Goal: Information Seeking & Learning: Learn about a topic

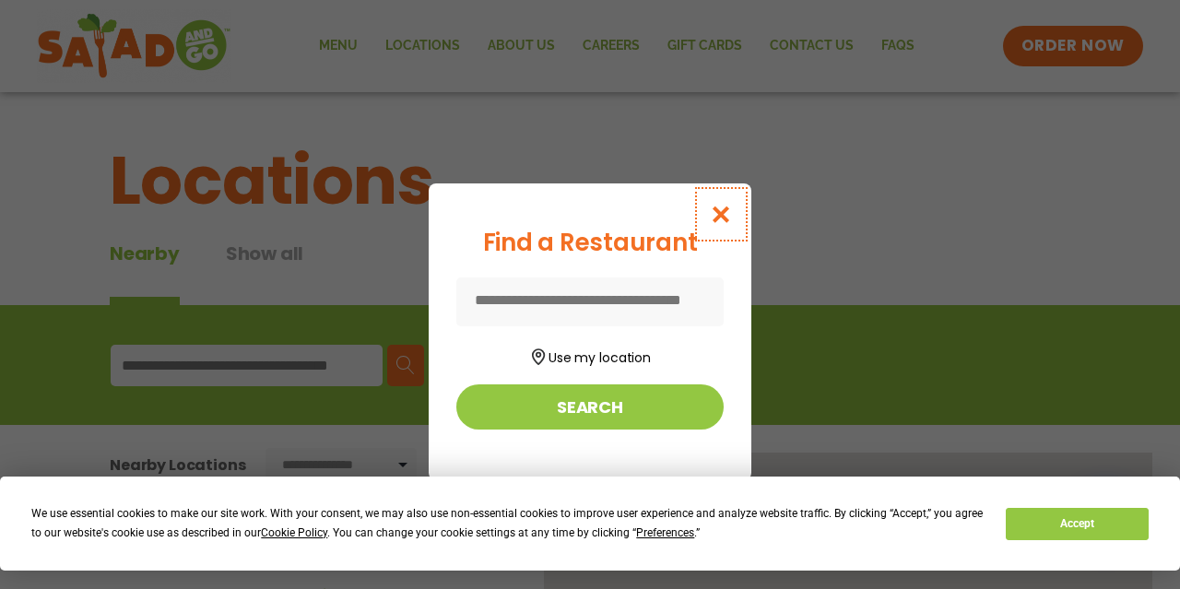
click at [733, 217] on icon "Close modal" at bounding box center [721, 214] width 23 height 19
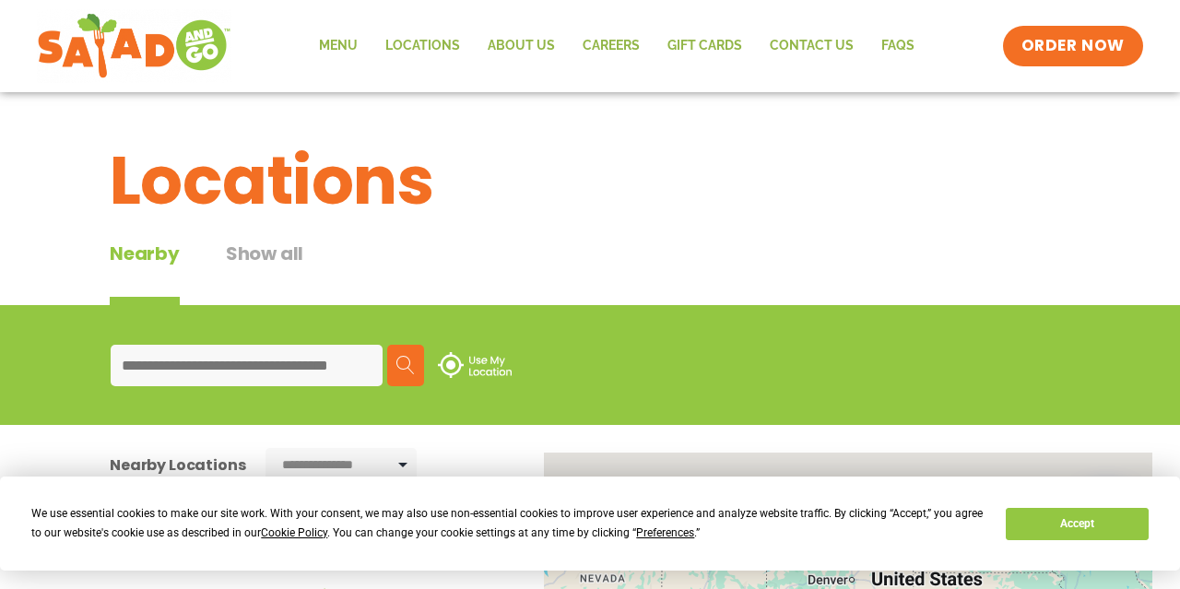
click at [316, 363] on input at bounding box center [247, 365] width 272 height 41
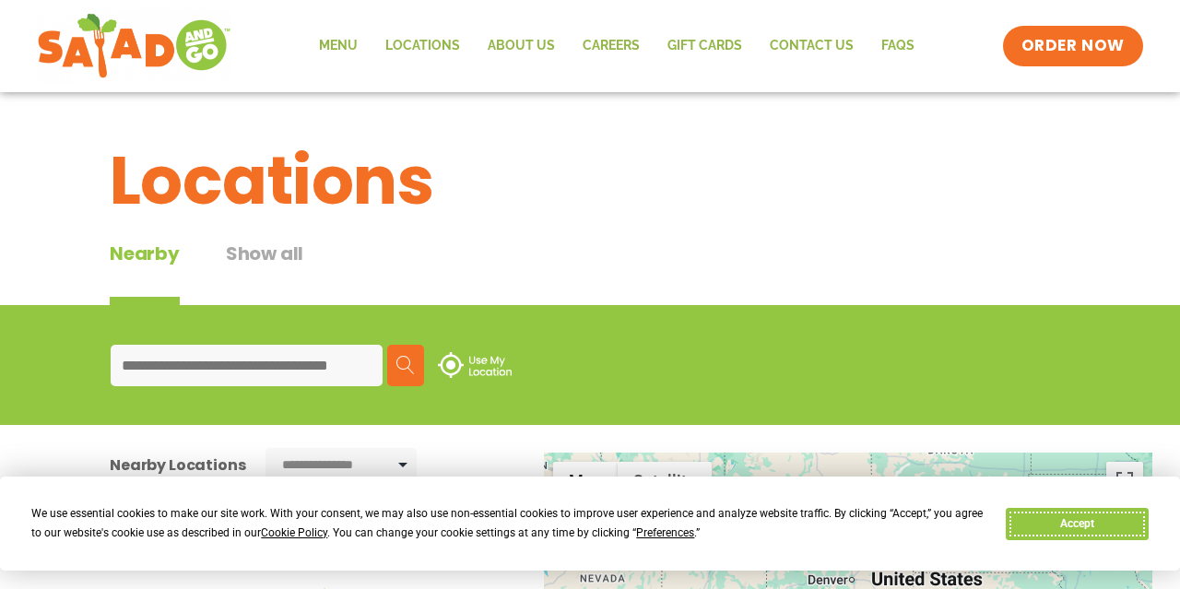
drag, startPoint x: 1106, startPoint y: 524, endPoint x: 967, endPoint y: 497, distance: 141.9
click at [1099, 520] on button "Accept" at bounding box center [1076, 524] width 142 height 32
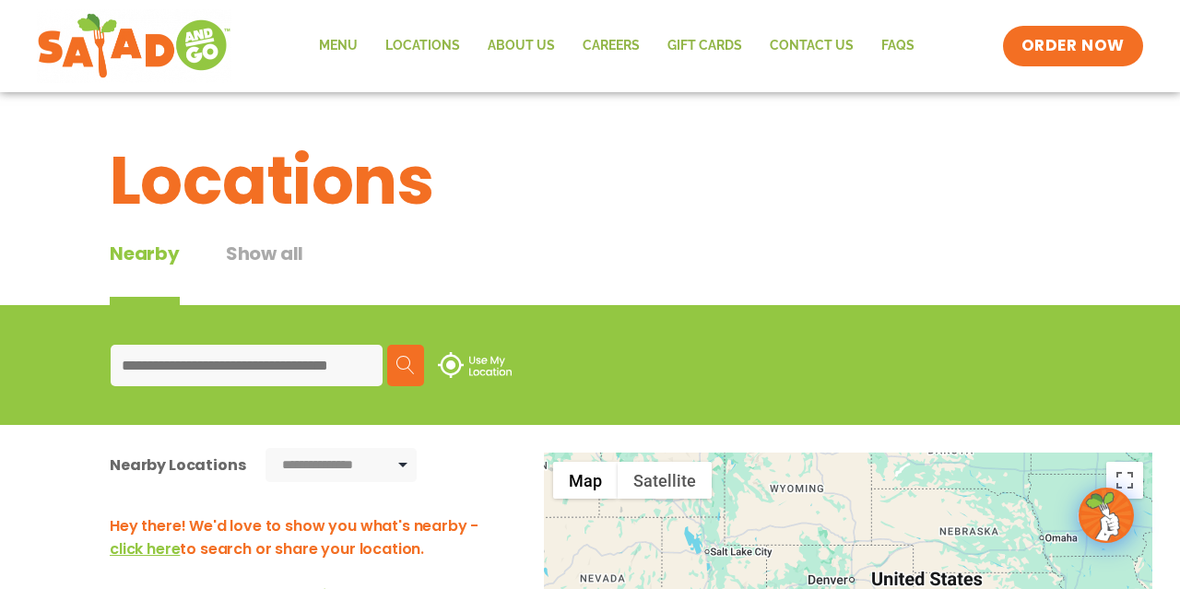
click at [264, 368] on input at bounding box center [247, 365] width 272 height 41
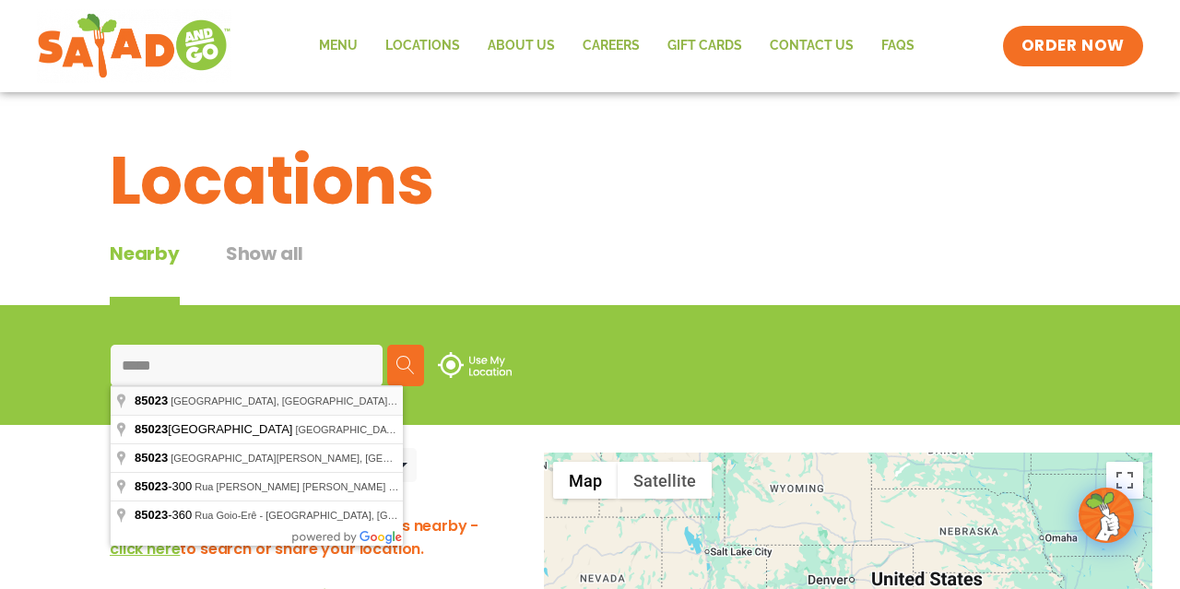
type input "**********"
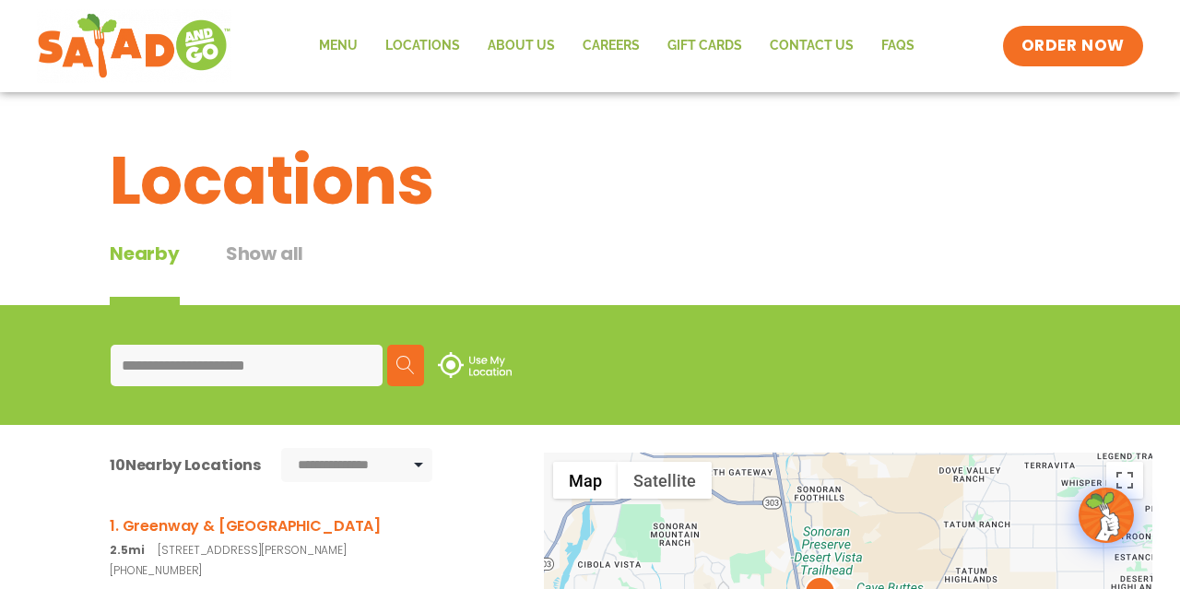
click at [424, 360] on button "Search" at bounding box center [405, 365] width 37 height 41
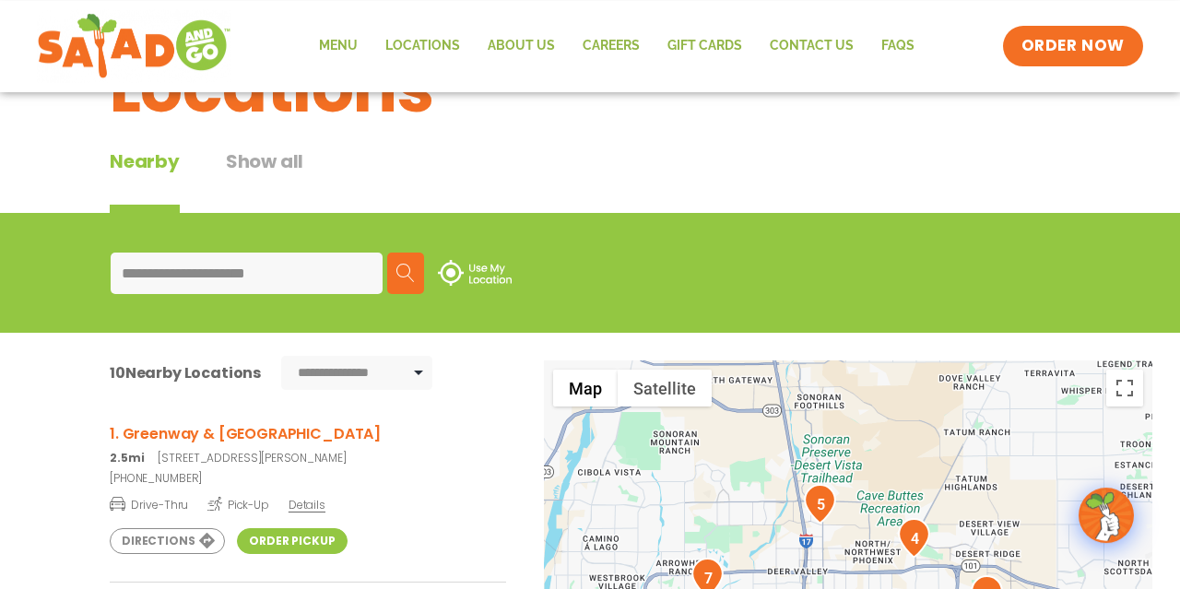
scroll to position [288, 0]
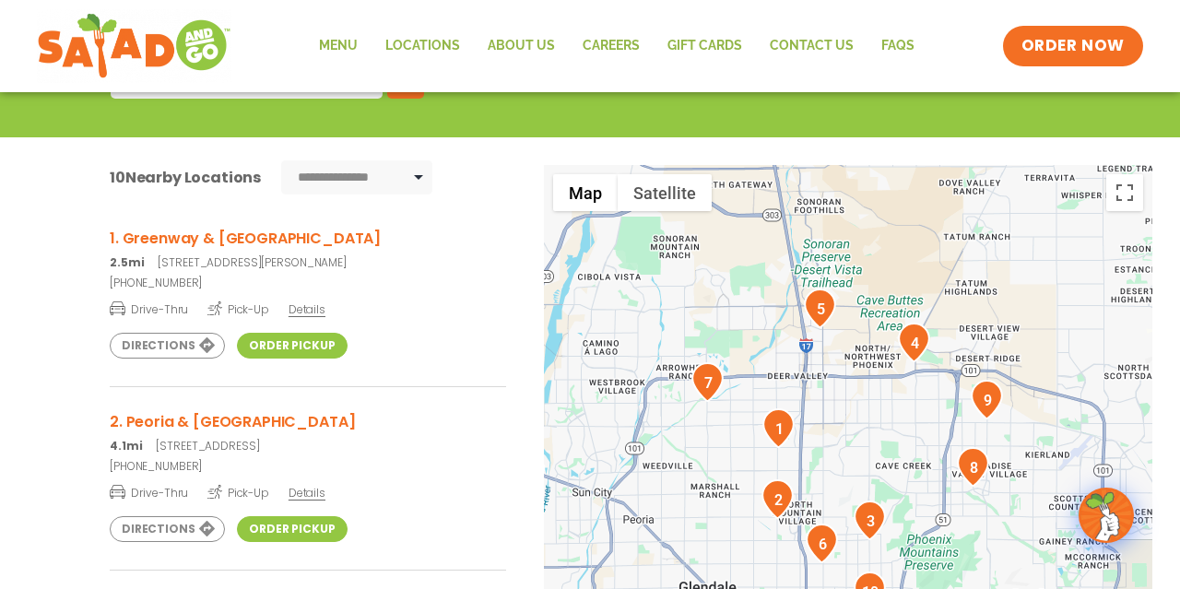
click at [218, 238] on h3 "1. Greenway & 35th Ave" at bounding box center [308, 238] width 396 height 23
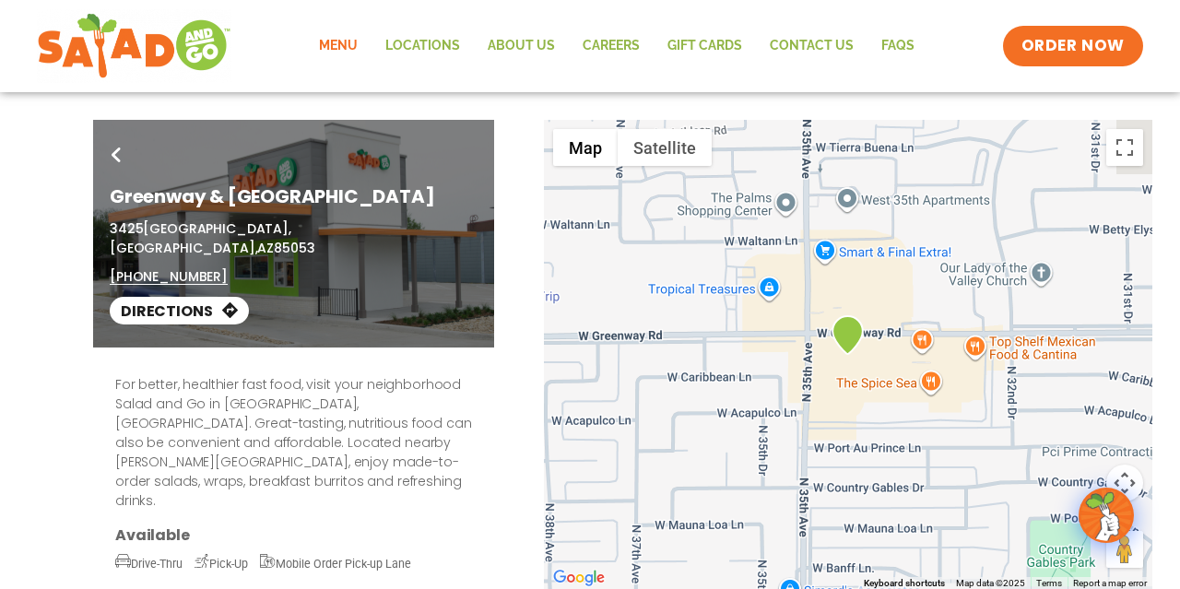
click at [335, 41] on link "Menu" at bounding box center [338, 46] width 66 height 42
click at [347, 50] on link "Menu" at bounding box center [338, 46] width 66 height 42
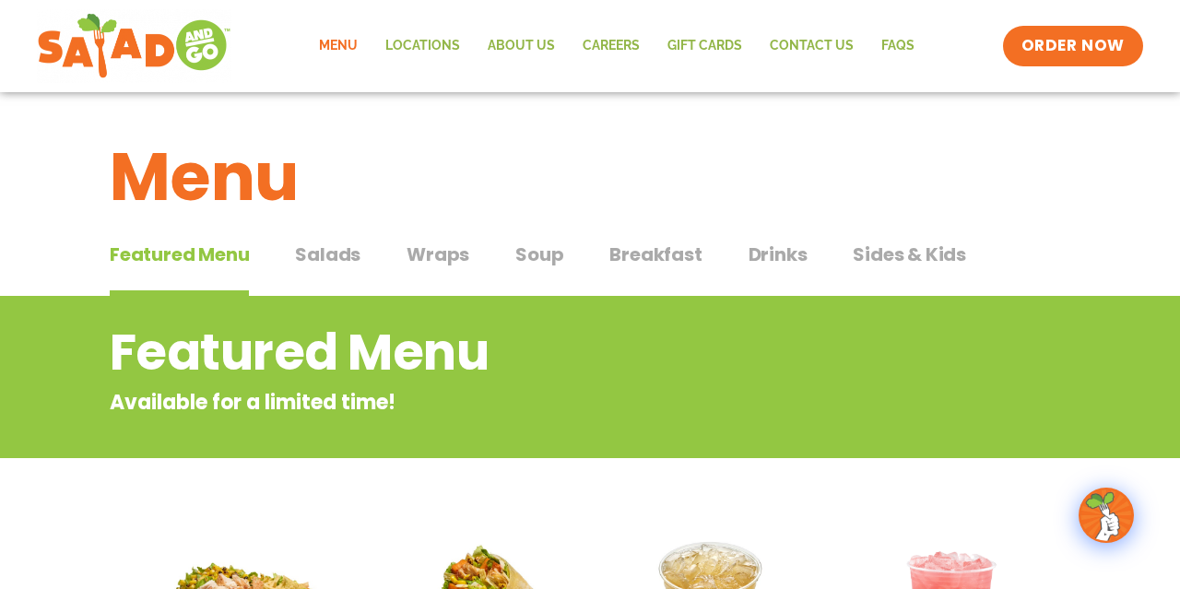
click at [329, 257] on span "Salads" at bounding box center [327, 255] width 65 height 28
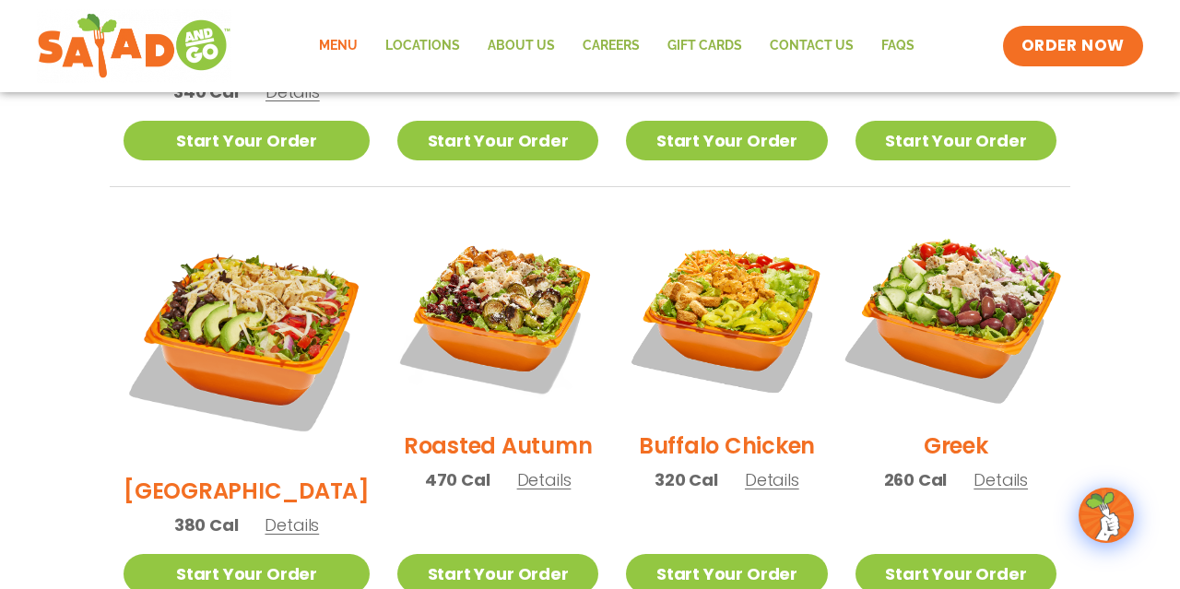
scroll to position [958, 0]
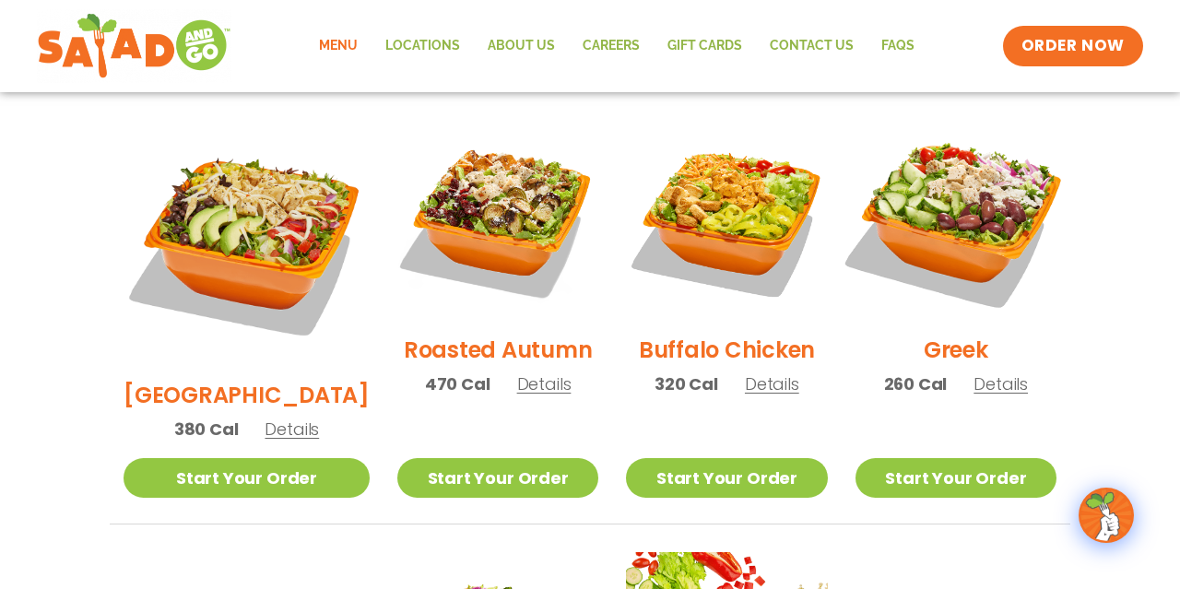
click at [956, 198] on img at bounding box center [956, 219] width 236 height 236
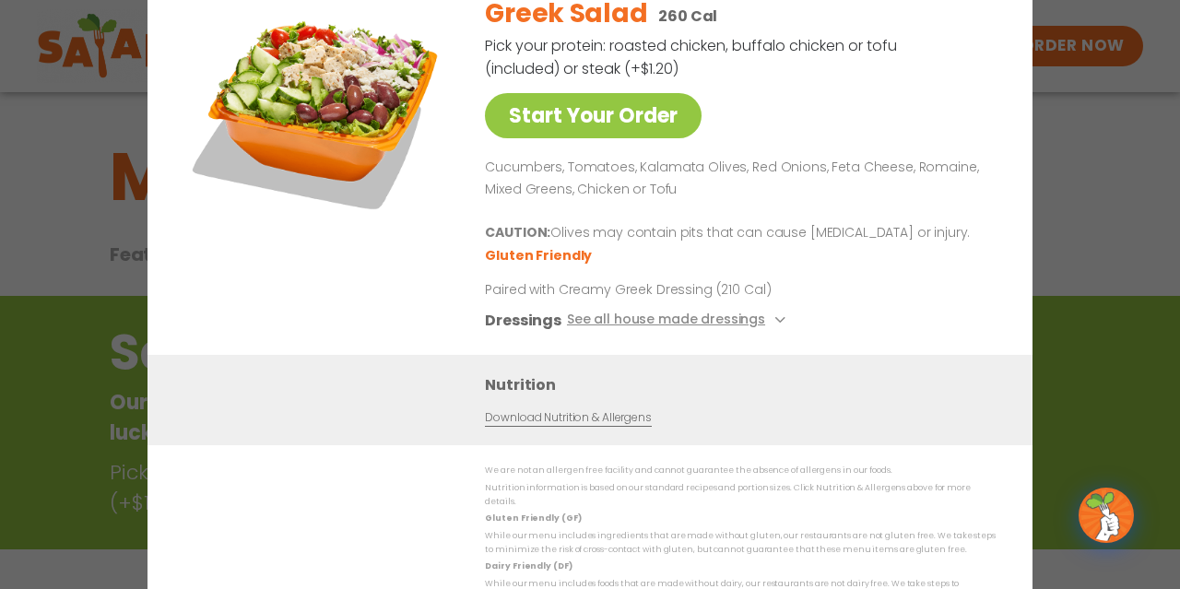
drag, startPoint x: 786, startPoint y: 141, endPoint x: 739, endPoint y: 137, distance: 47.1
click at [783, 141] on div "Greek Salad 260 Cal Pick your protein: roasted chicken, buffalo chicken or tofu…" at bounding box center [736, 168] width 503 height 374
click at [555, 121] on link "Start Your Order" at bounding box center [593, 115] width 217 height 45
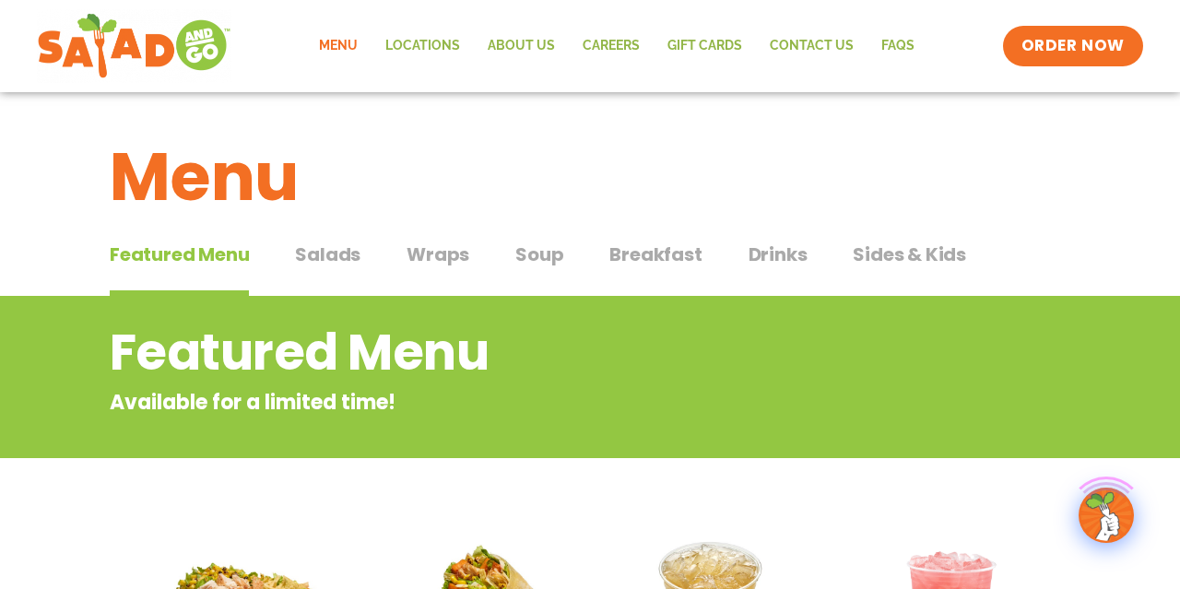
click at [323, 249] on span "Salads" at bounding box center [327, 255] width 65 height 28
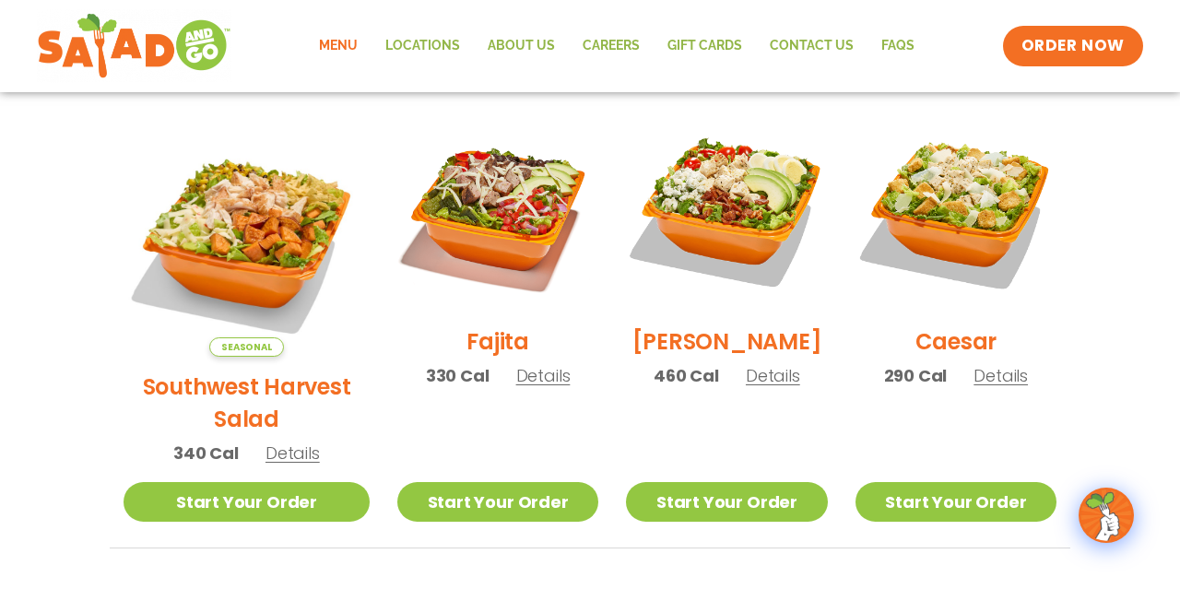
scroll to position [479, 0]
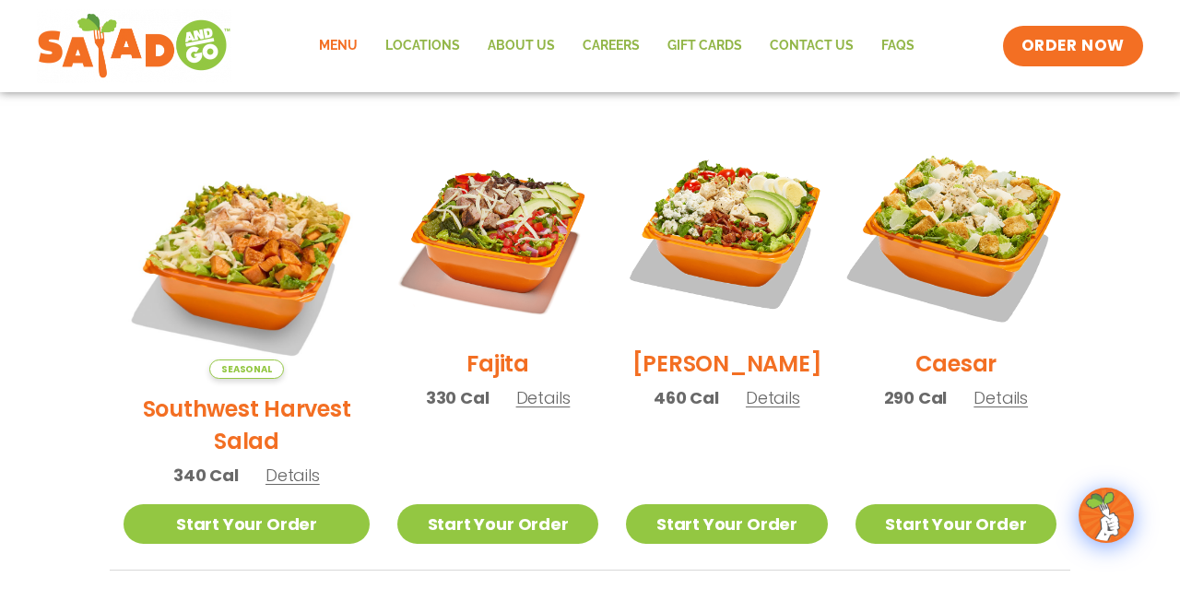
click at [943, 218] on img at bounding box center [956, 233] width 236 height 236
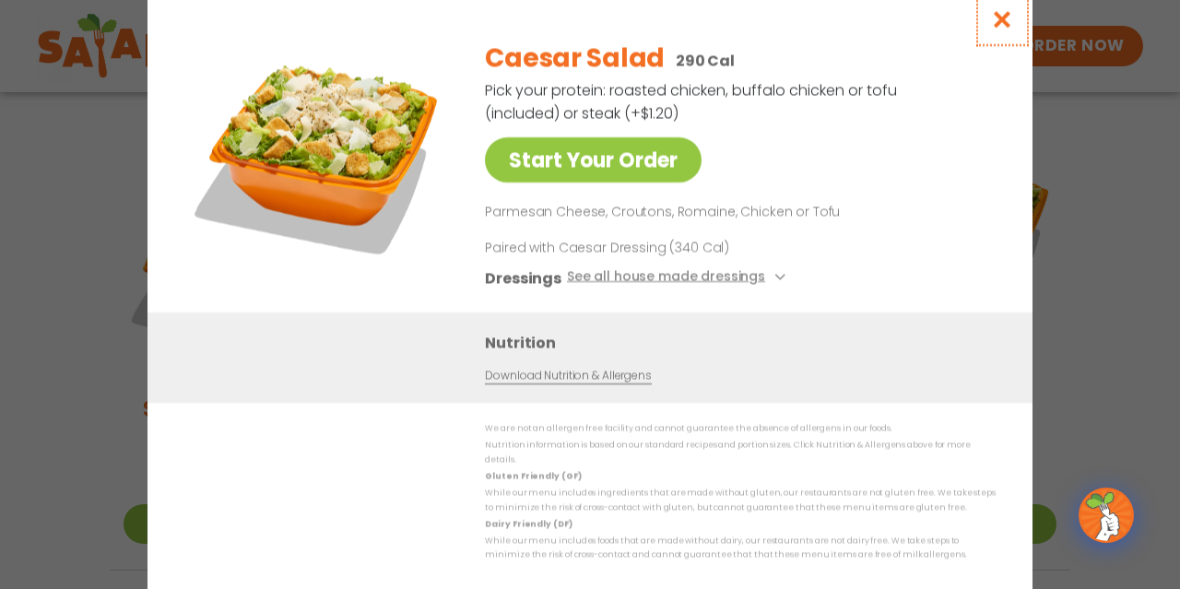
click at [999, 28] on icon "Close modal" at bounding box center [1002, 18] width 23 height 19
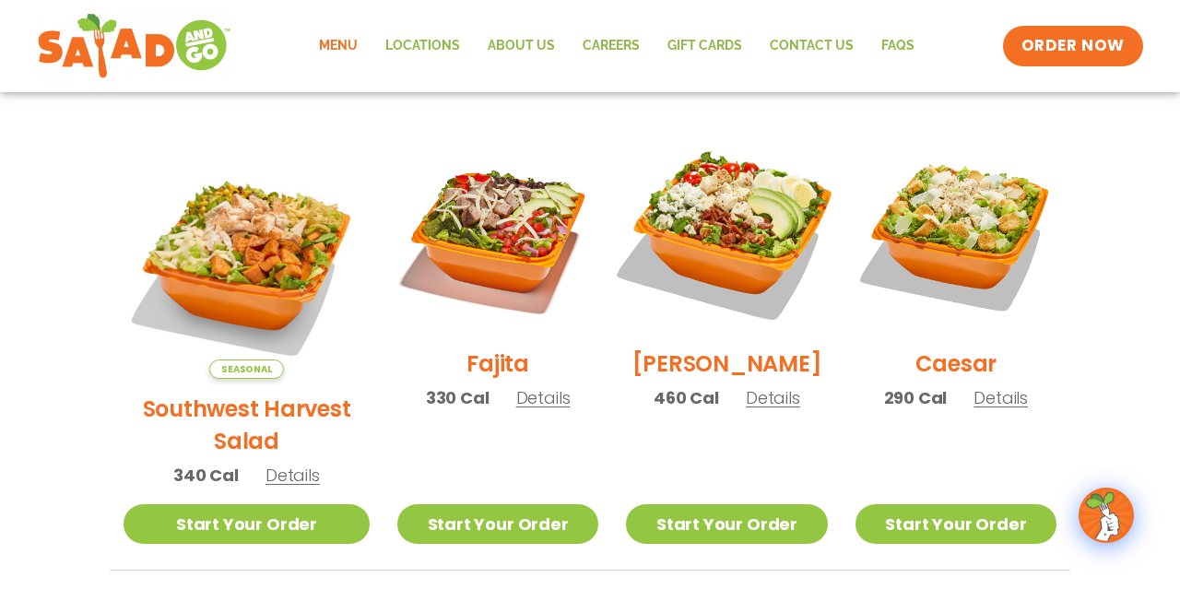
click at [685, 206] on img at bounding box center [726, 233] width 236 height 236
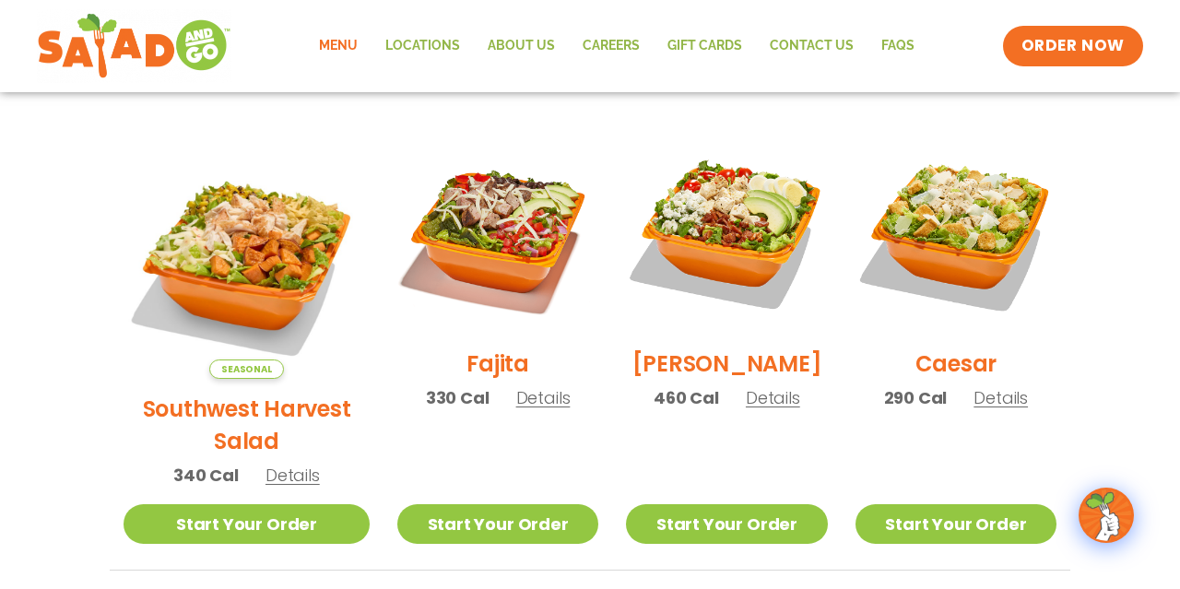
click at [345, 48] on link "Menu" at bounding box center [338, 46] width 66 height 42
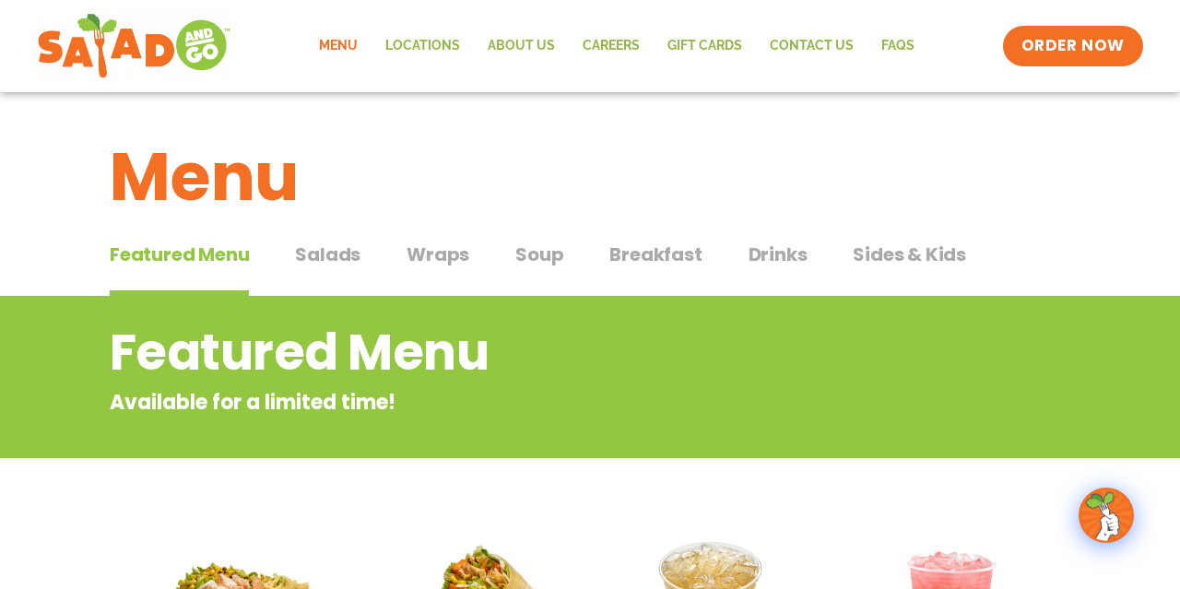
click at [545, 250] on span "Soup" at bounding box center [539, 255] width 48 height 28
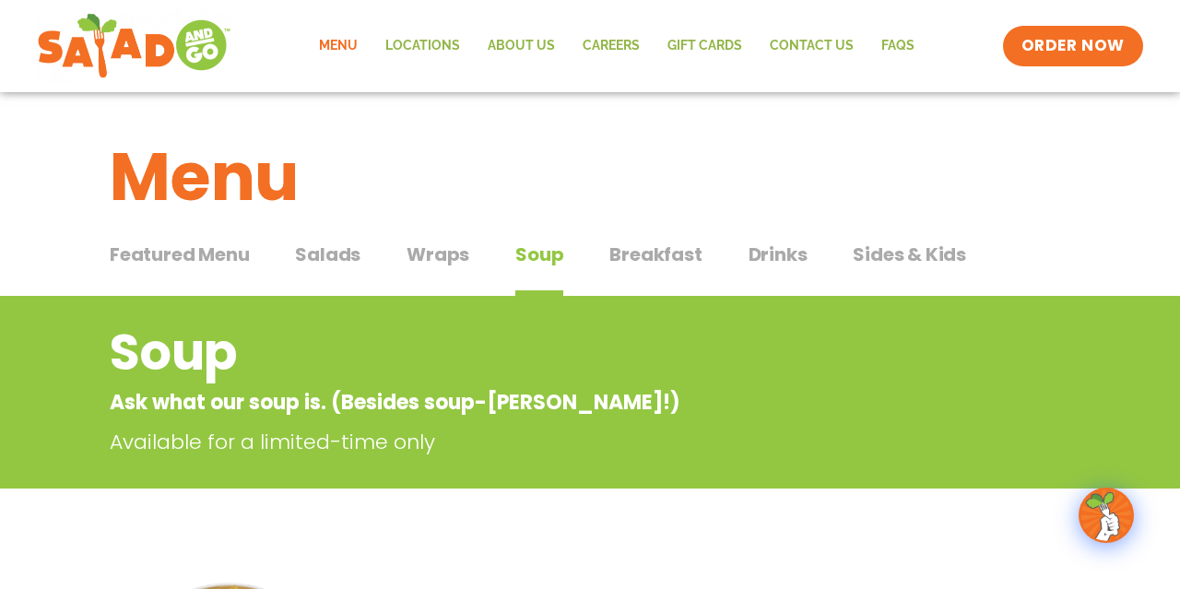
click at [654, 253] on span "Breakfast" at bounding box center [655, 255] width 92 height 28
